Goal: Navigation & Orientation: Understand site structure

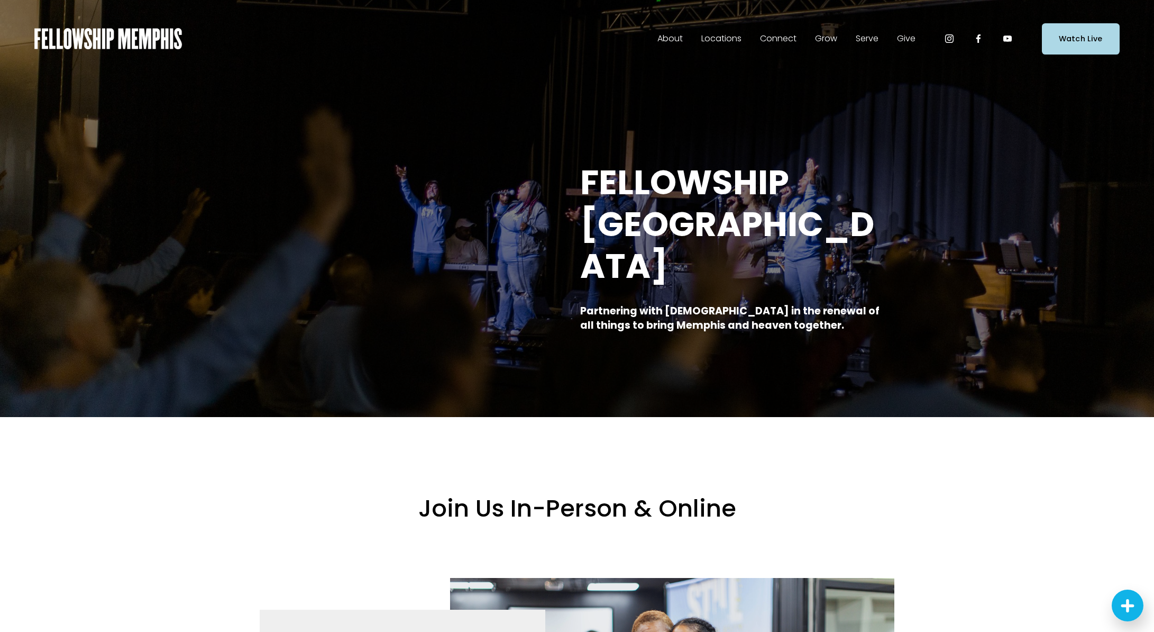
click at [0, 0] on span "Staff" at bounding box center [0, 0] width 0 height 0
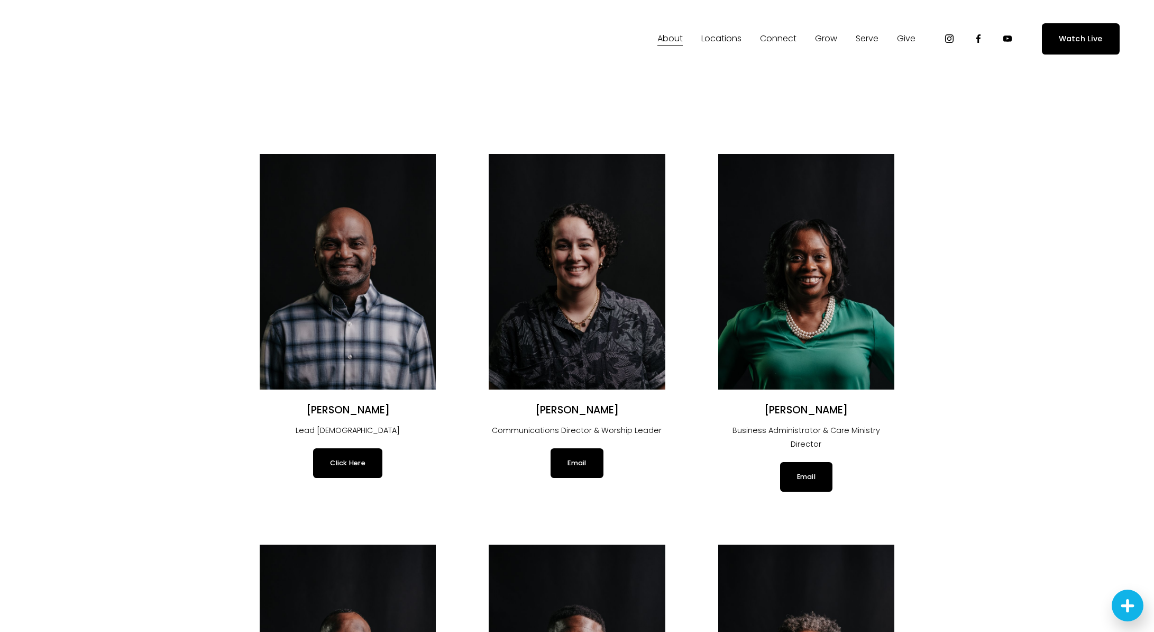
scroll to position [0, 1]
click at [0, 0] on link "Elder Nominations" at bounding box center [0, 0] width 0 height 0
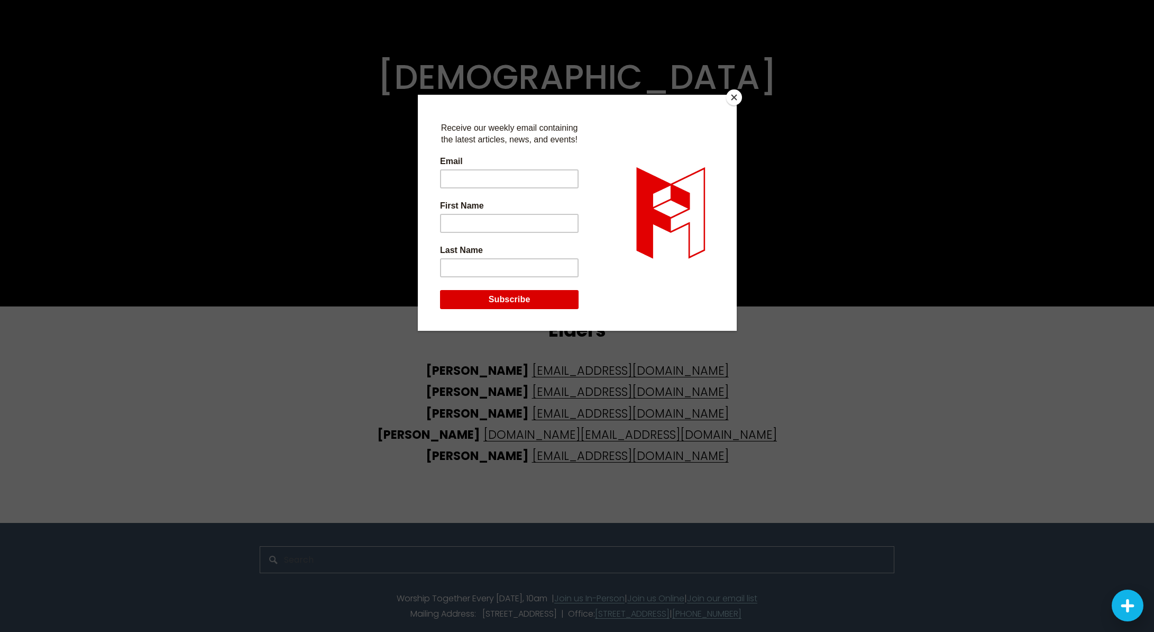
scroll to position [2577, 0]
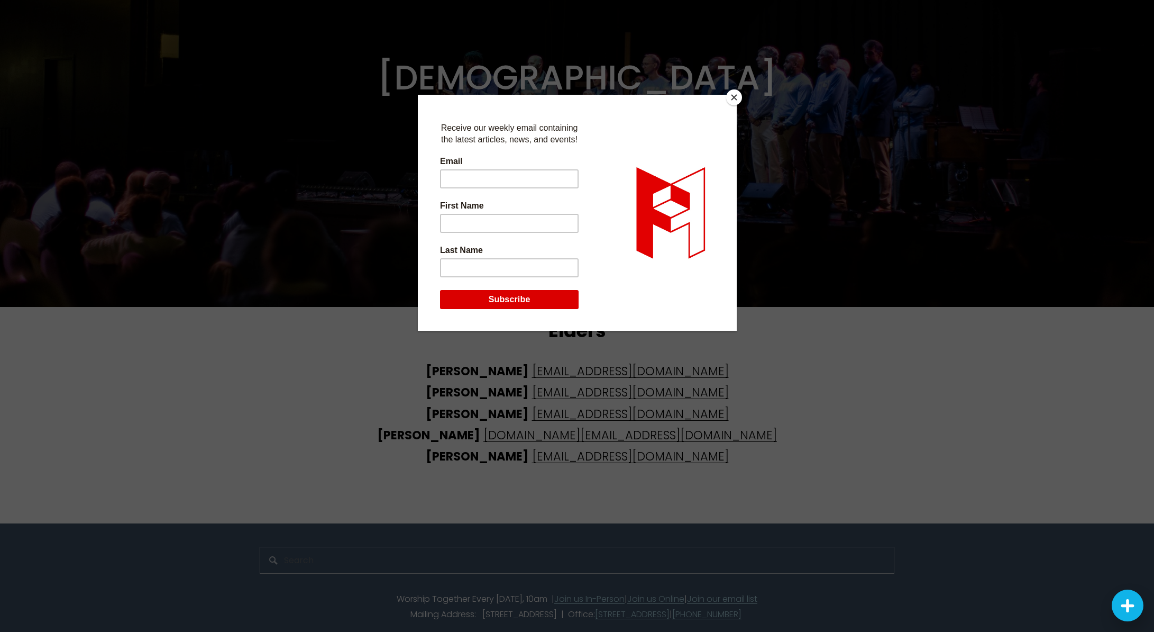
click at [739, 98] on button "Close" at bounding box center [734, 97] width 16 height 16
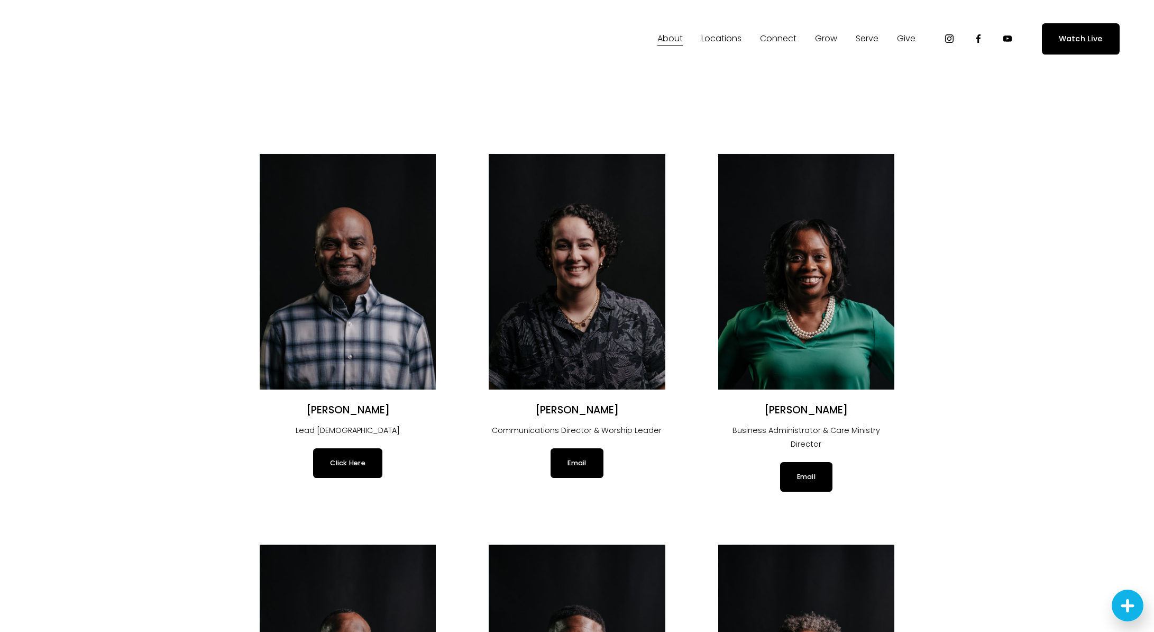
scroll to position [0, 0]
click at [0, 0] on span "Men" at bounding box center [0, 0] width 0 height 0
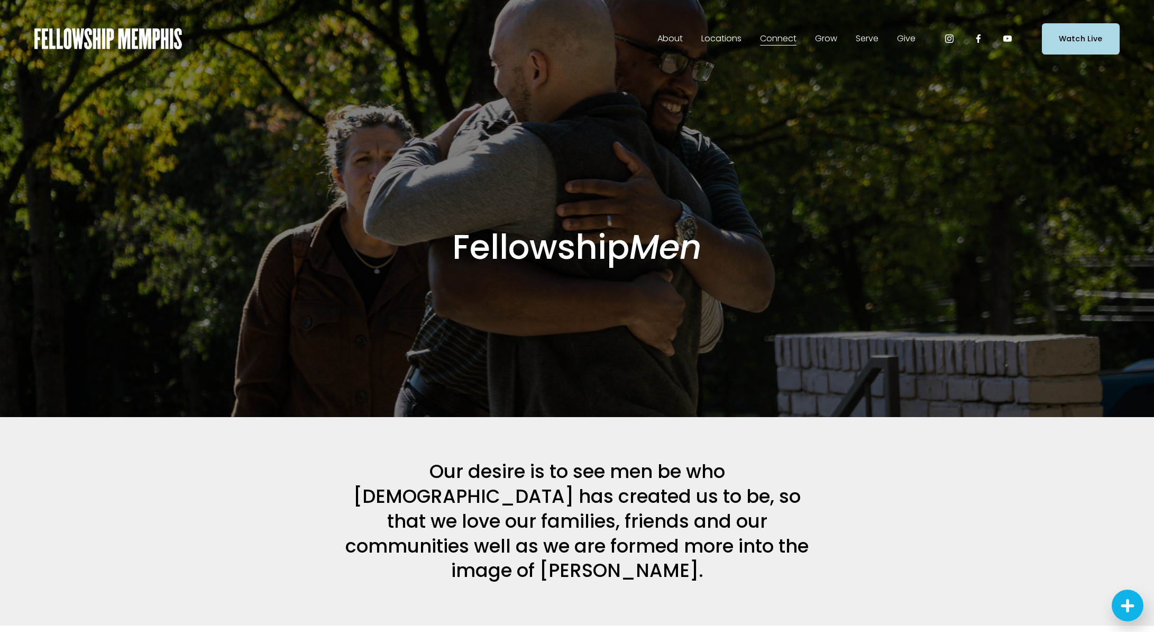
click at [0, 0] on span "Women" at bounding box center [0, 0] width 0 height 0
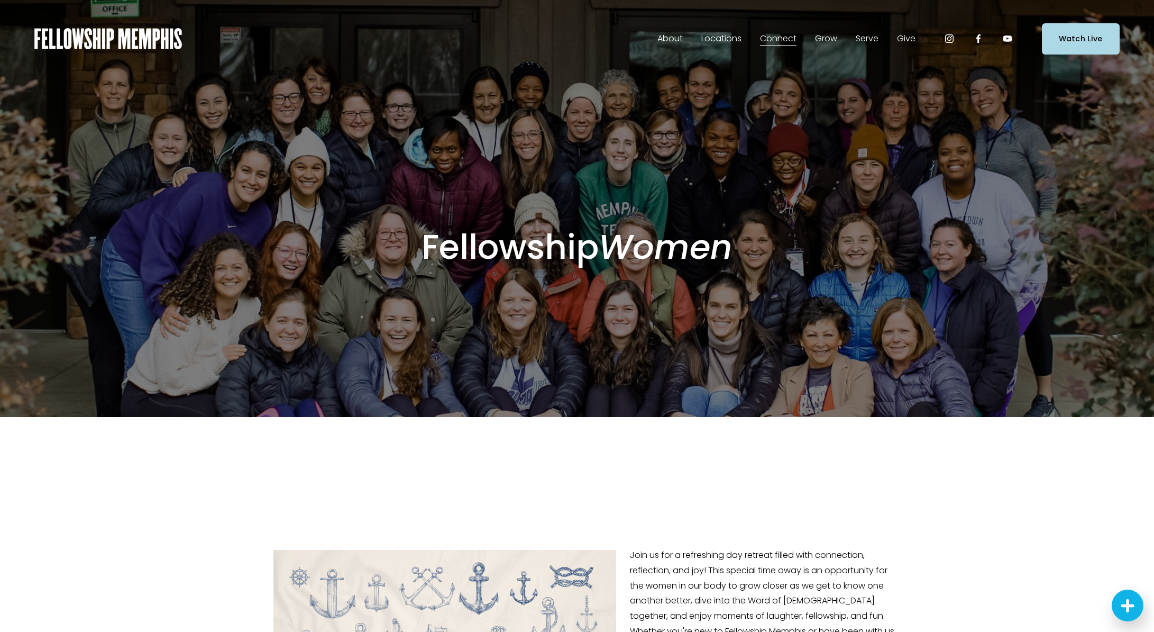
click at [0, 0] on span "New to Fellowship" at bounding box center [0, 0] width 0 height 0
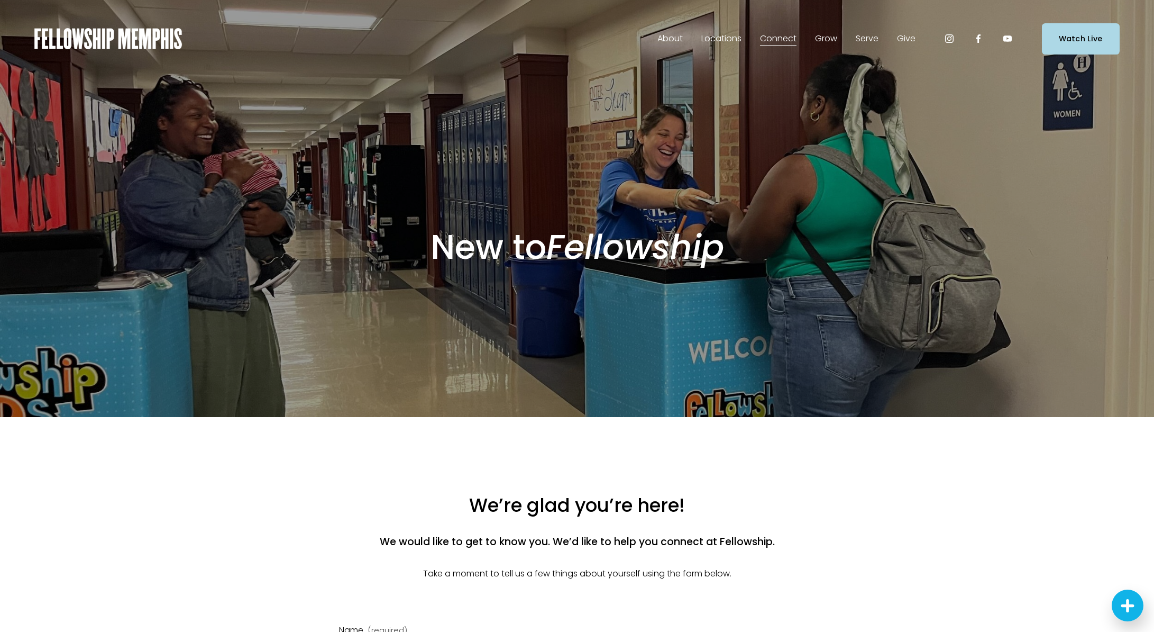
click at [0, 0] on span "In-Person" at bounding box center [0, 0] width 0 height 0
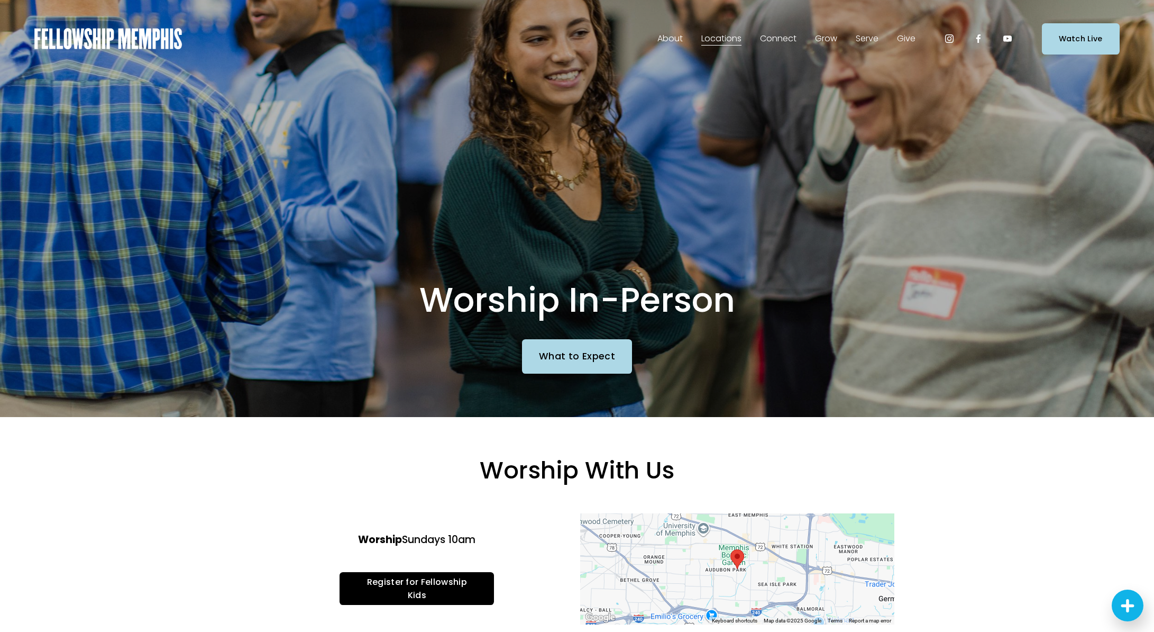
click at [0, 0] on span "Blog" at bounding box center [0, 0] width 0 height 0
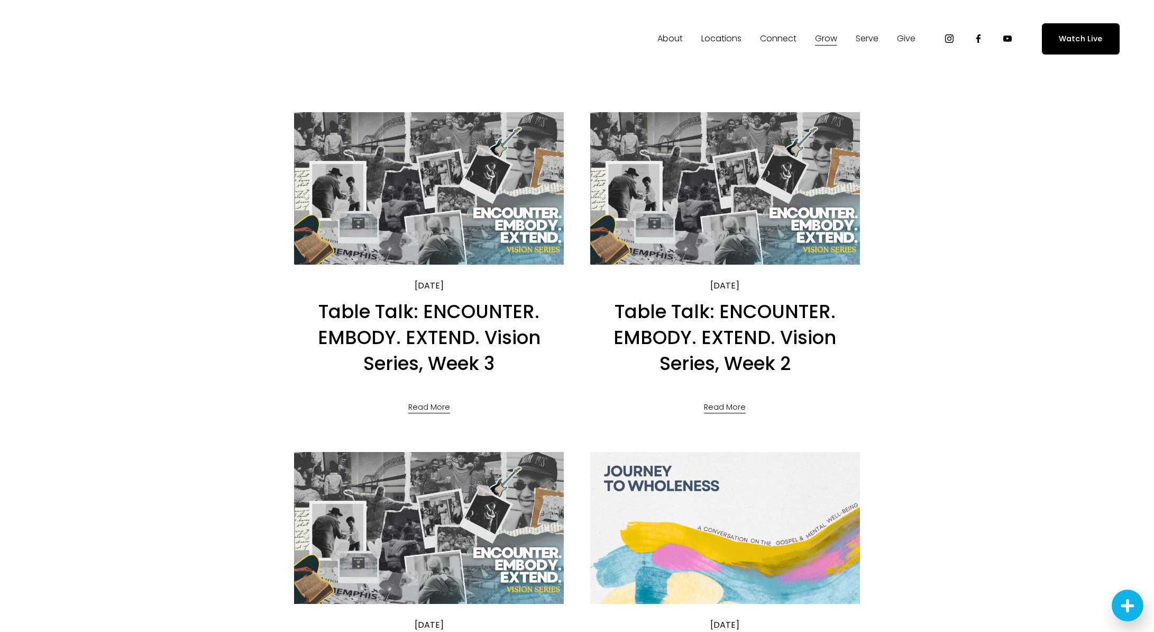
click at [0, 0] on span "Podcasts" at bounding box center [0, 0] width 0 height 0
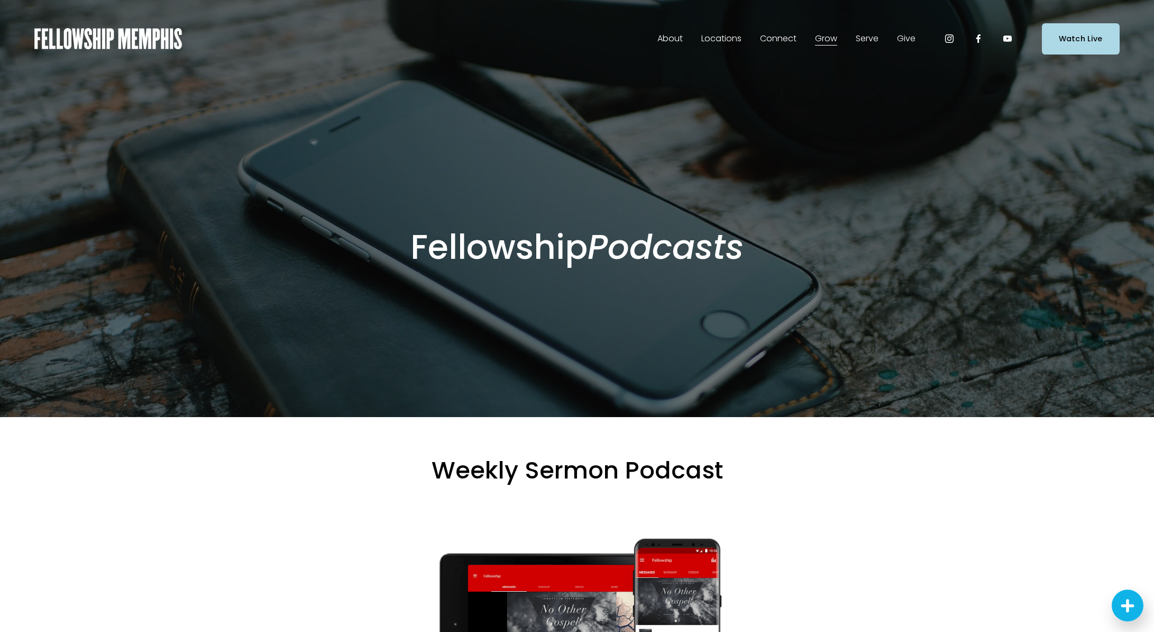
click at [0, 0] on link "Join A Serve Team" at bounding box center [0, 0] width 0 height 0
